Goal: Task Accomplishment & Management: Book appointment/travel/reservation

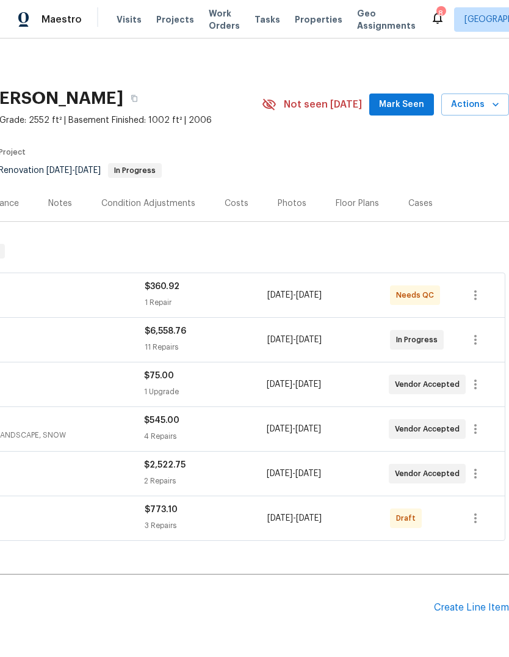
scroll to position [0, 181]
click at [475, 109] on span "Actions" at bounding box center [475, 104] width 48 height 15
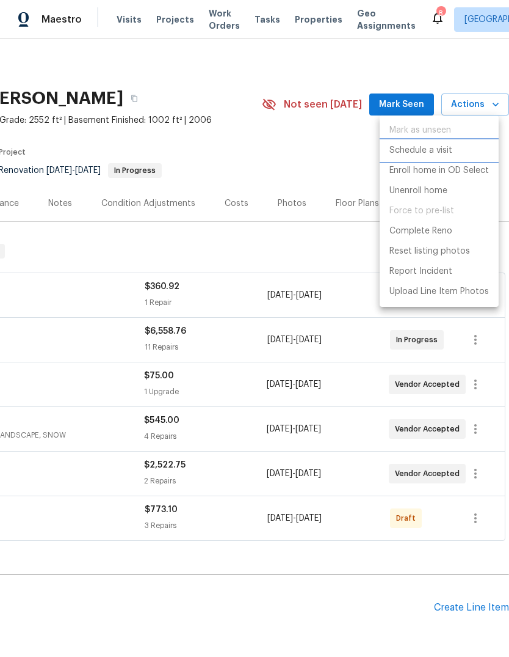
click at [451, 150] on p "Schedule a visit" at bounding box center [421, 150] width 63 height 13
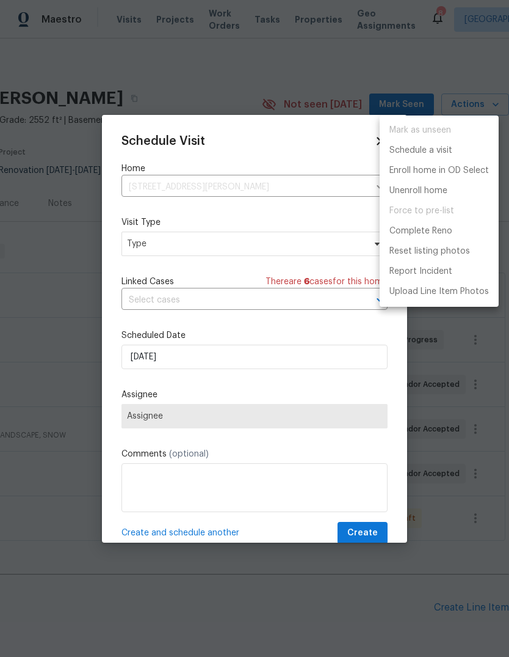
click at [264, 235] on div at bounding box center [254, 328] width 509 height 657
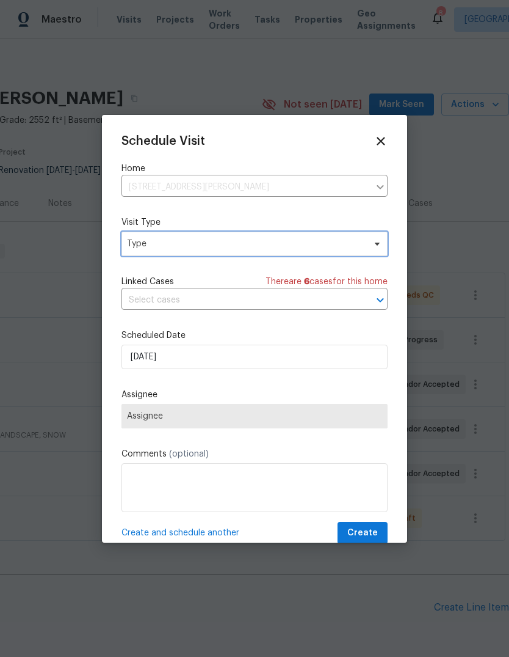
click at [254, 249] on span "Type" at bounding box center [246, 244] width 238 height 12
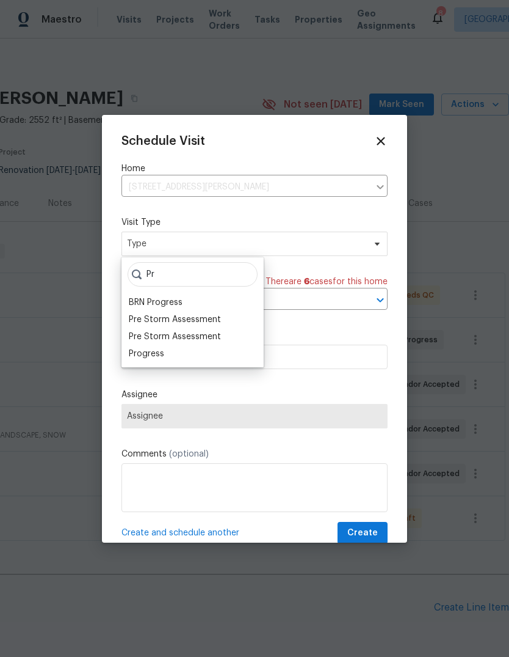
type input "Pr"
click at [177, 357] on div "Progress" at bounding box center [192, 353] width 135 height 17
click at [142, 358] on div "Progress" at bounding box center [146, 354] width 35 height 12
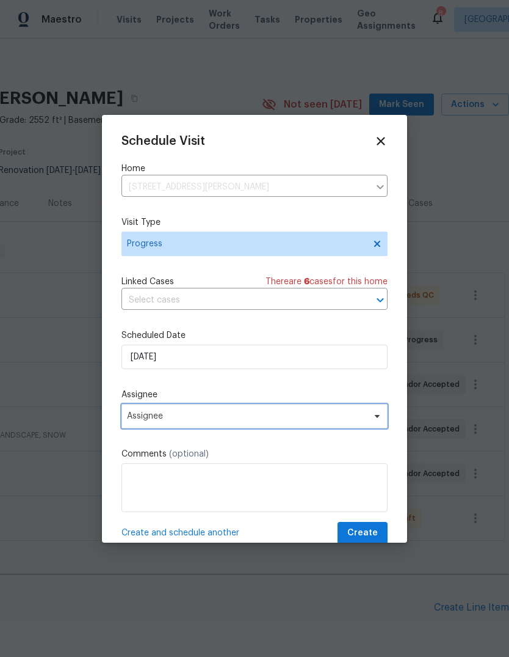
click at [321, 415] on span "Assignee" at bounding box center [246, 416] width 239 height 10
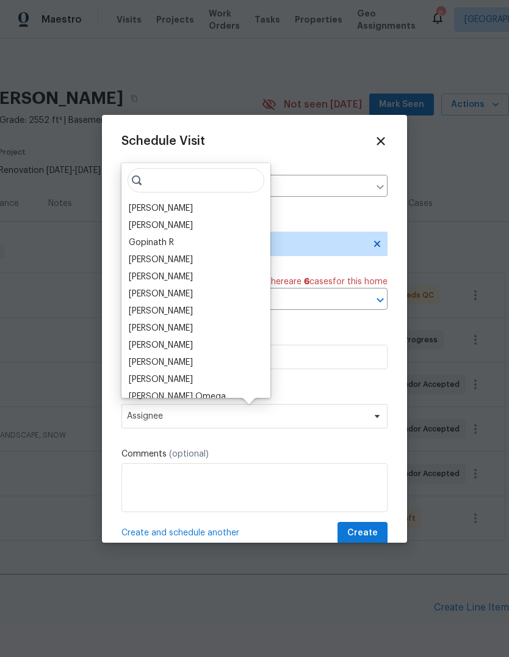
click at [174, 202] on div "[PERSON_NAME]" at bounding box center [161, 208] width 64 height 12
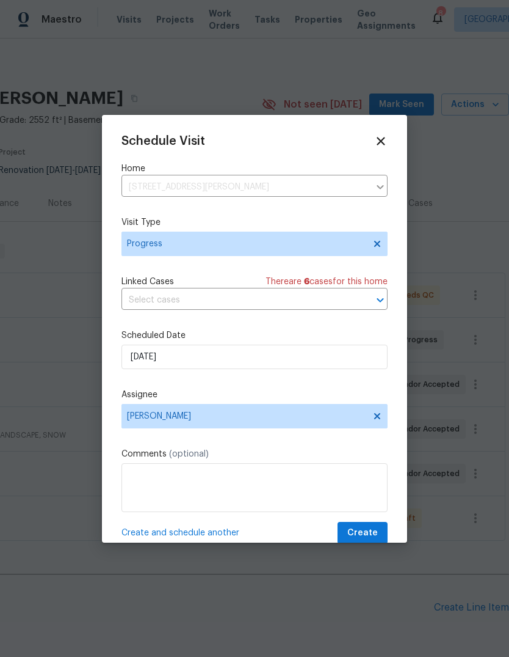
click at [220, 533] on span "Create and schedule another" at bounding box center [181, 532] width 118 height 12
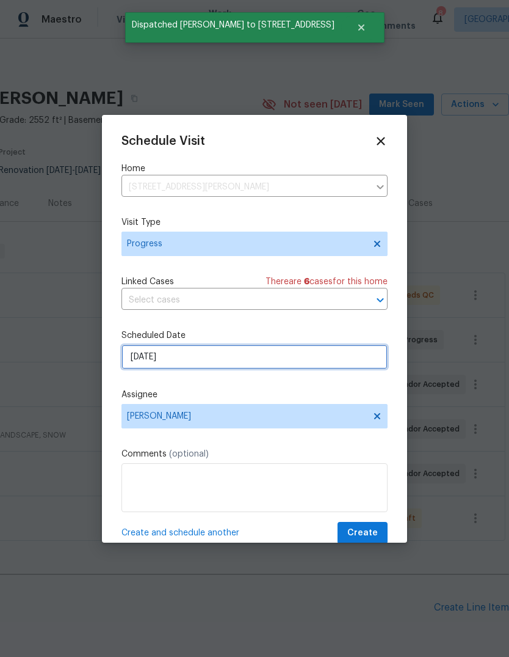
click at [277, 347] on input "[DATE]" at bounding box center [255, 356] width 266 height 24
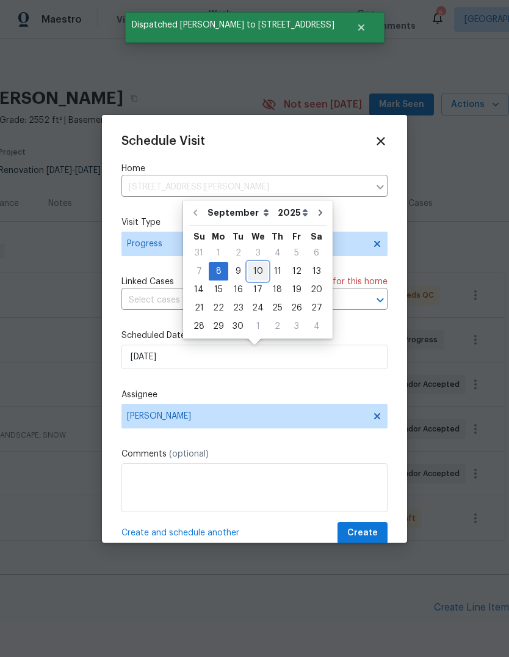
click at [257, 268] on div "10" at bounding box center [258, 271] width 20 height 17
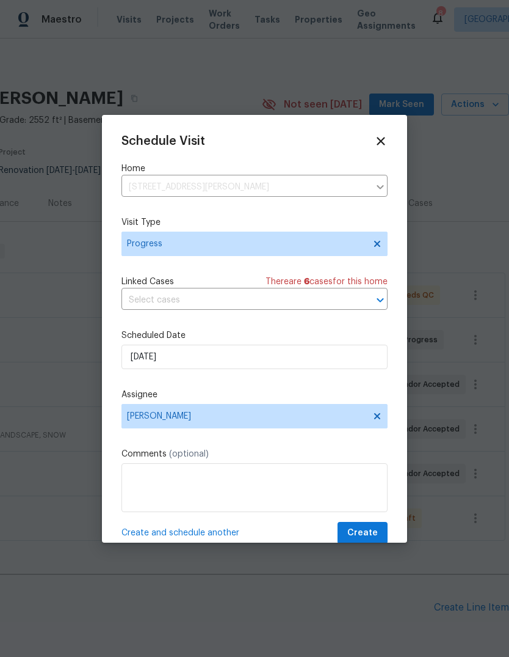
click at [210, 536] on span "Create and schedule another" at bounding box center [181, 532] width 118 height 12
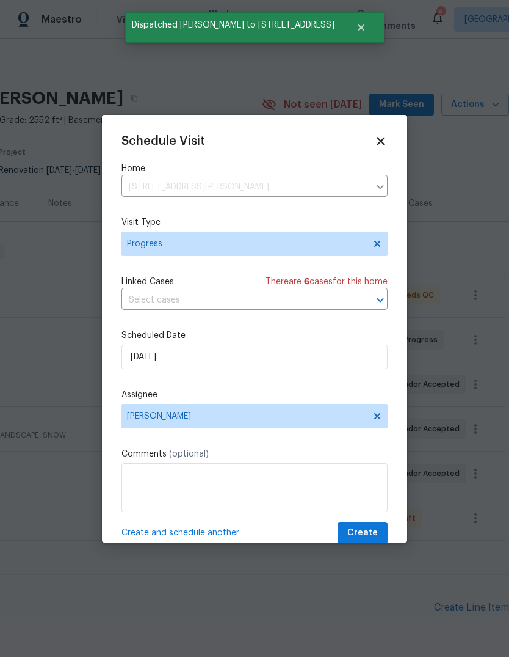
click at [202, 534] on span "Create and schedule another" at bounding box center [181, 532] width 118 height 12
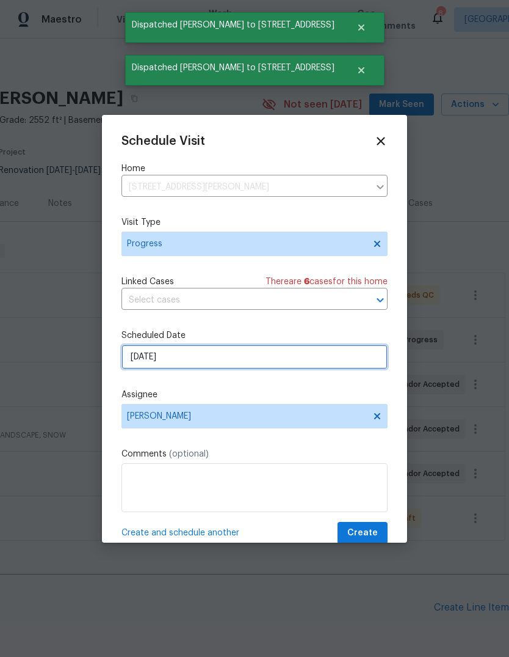
click at [308, 348] on input "[DATE]" at bounding box center [255, 356] width 266 height 24
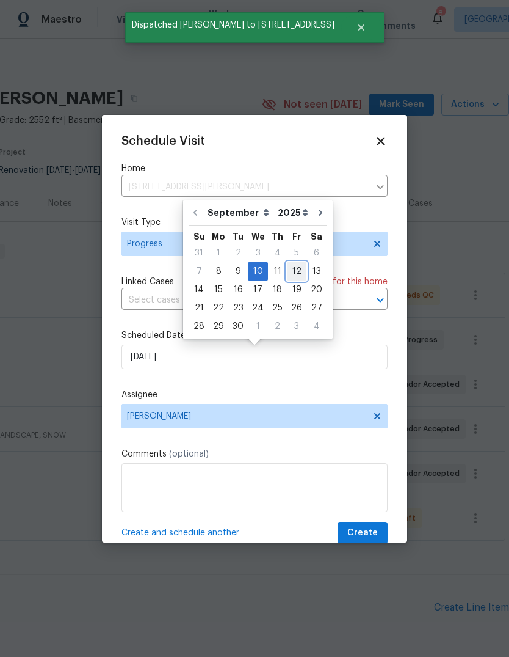
click at [294, 274] on div "12" at bounding box center [297, 271] width 20 height 17
type input "[DATE]"
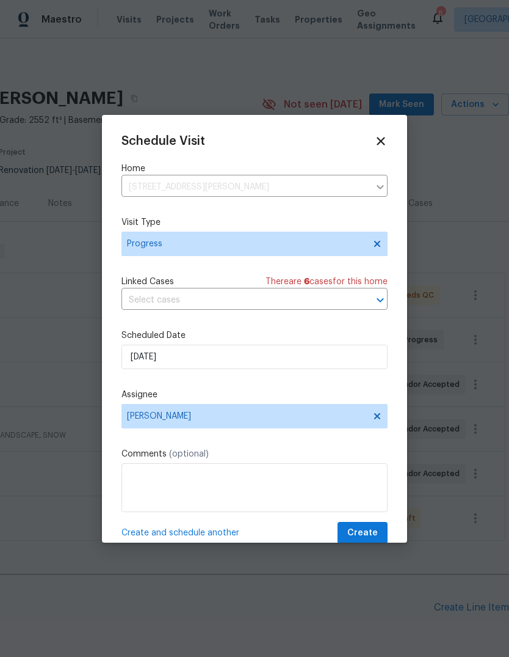
click at [386, 507] on textarea at bounding box center [255, 487] width 266 height 49
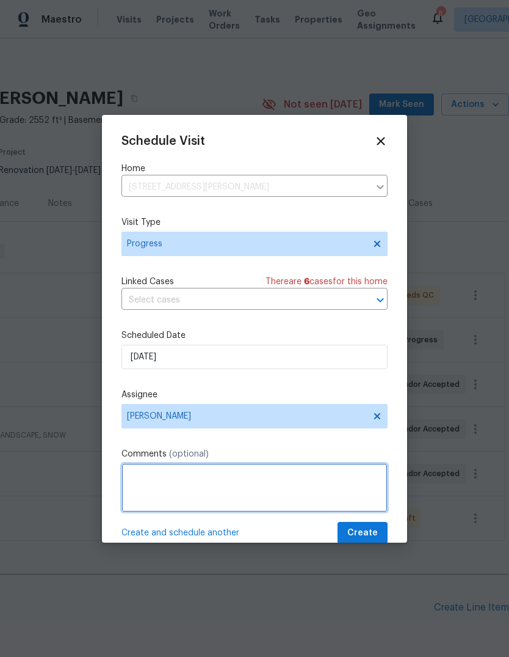
scroll to position [45, 0]
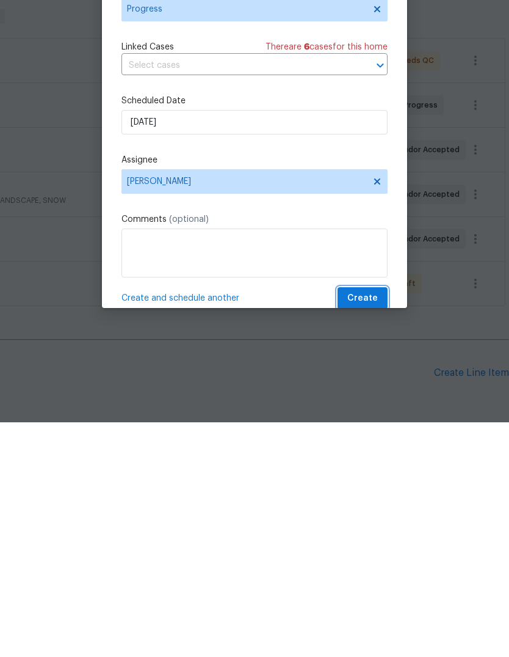
click at [386, 522] on button "Create" at bounding box center [363, 533] width 50 height 23
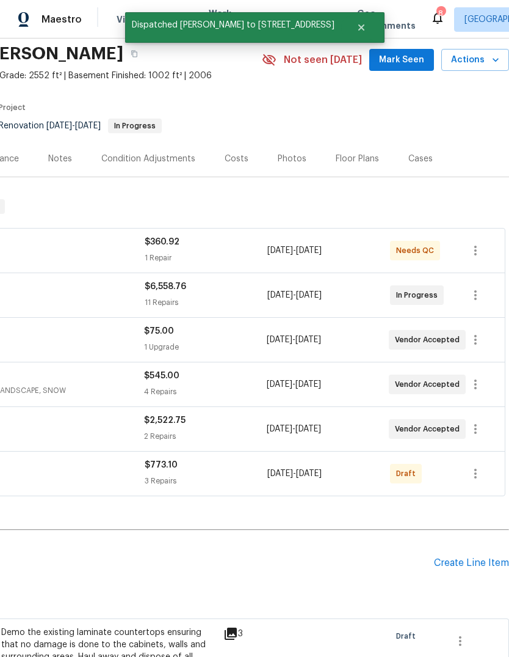
scroll to position [46, 181]
